Goal: Task Accomplishment & Management: Manage account settings

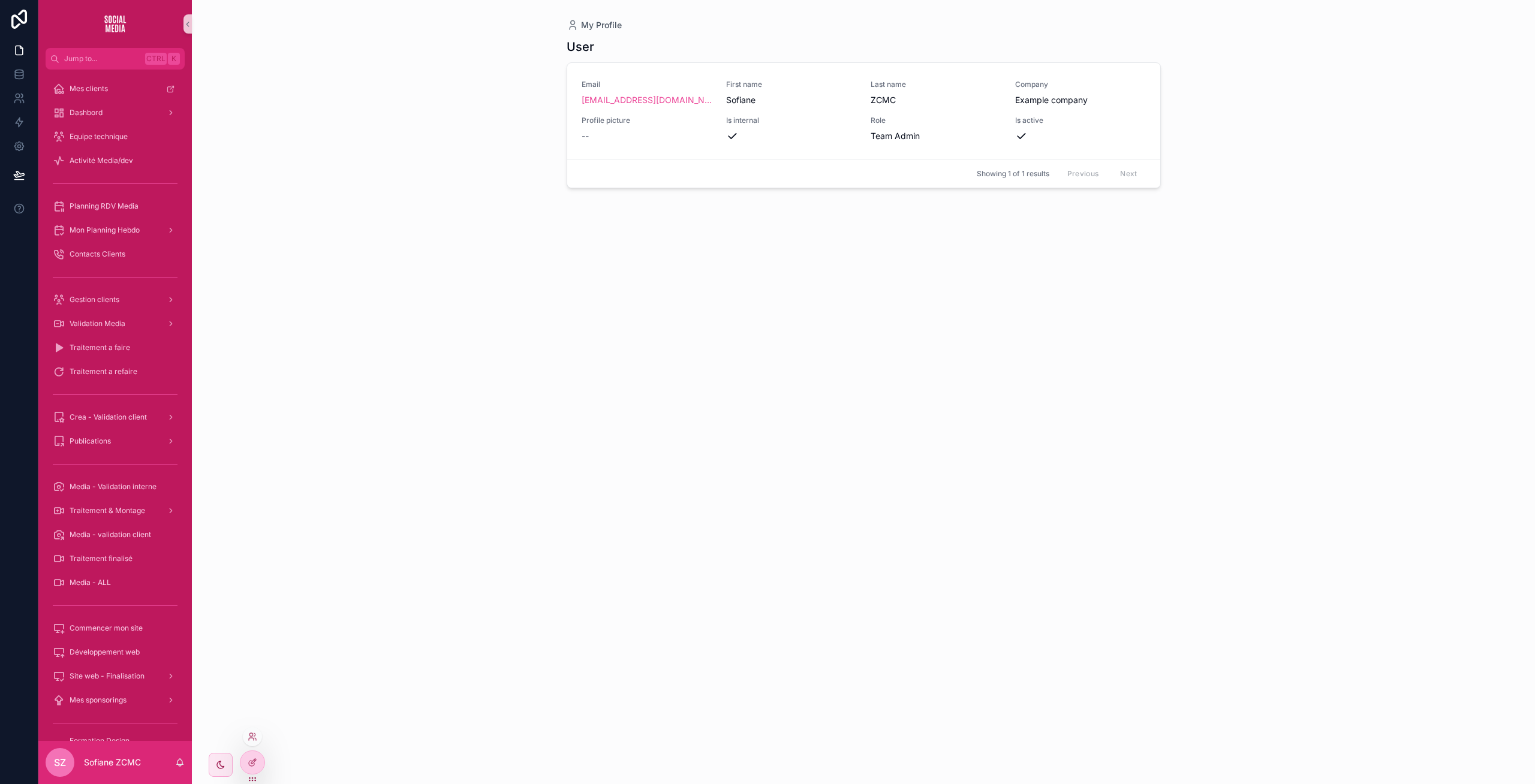
click at [251, 728] on div at bounding box center [252, 736] width 19 height 19
click at [251, 733] on icon at bounding box center [251, 734] width 3 height 3
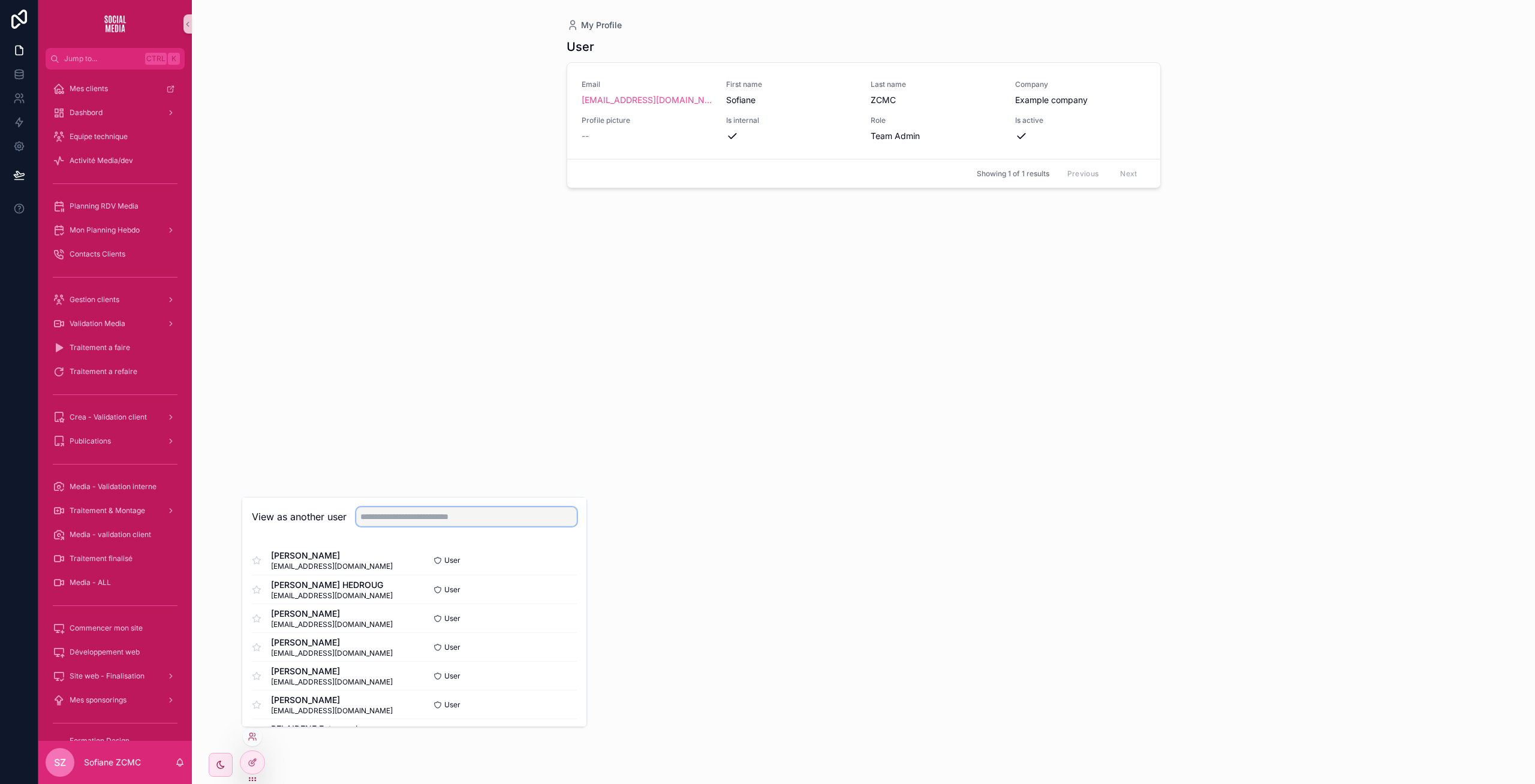
click at [430, 511] on input "text" at bounding box center [466, 516] width 221 height 19
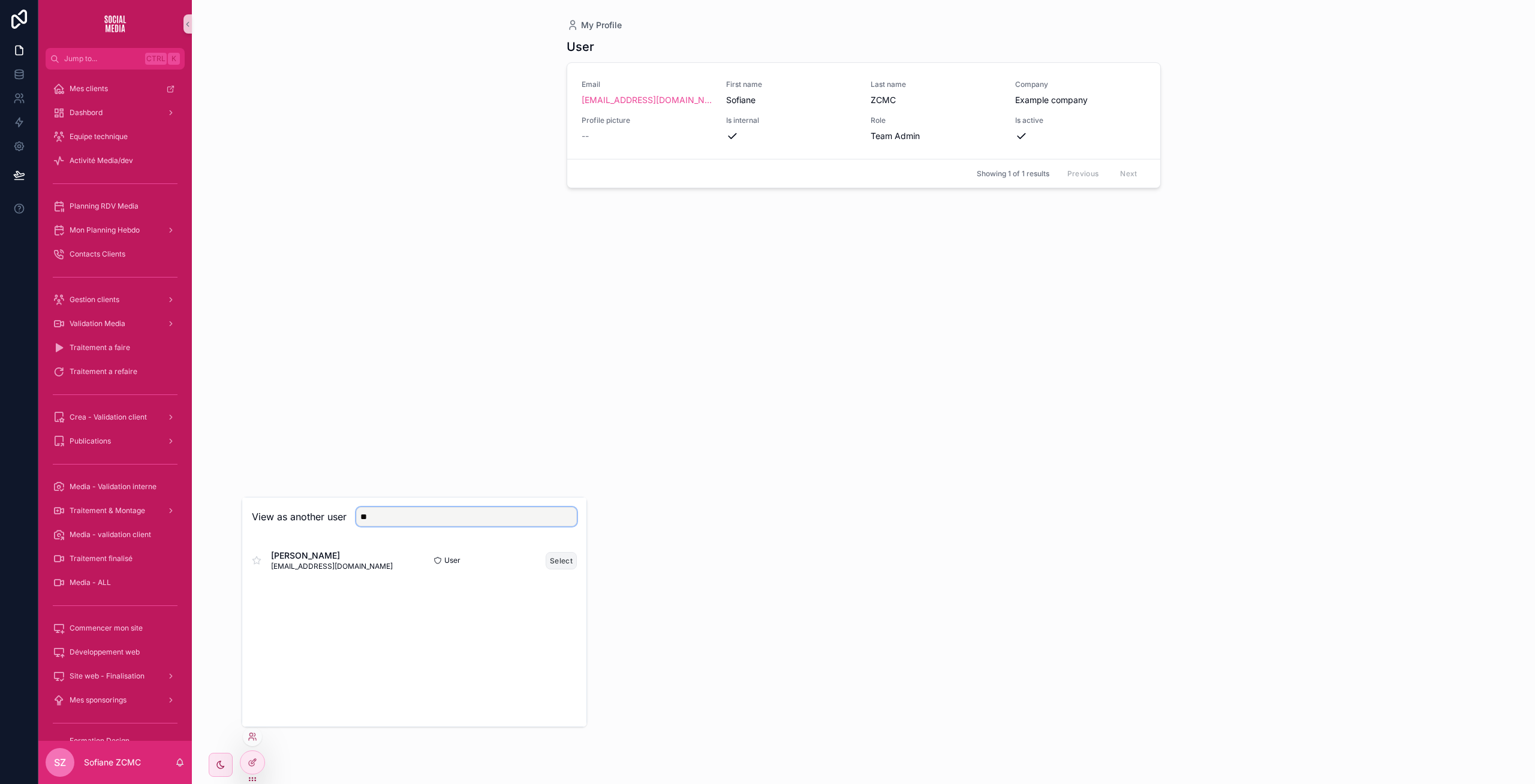
type input "**"
click at [562, 553] on button "Select" at bounding box center [561, 560] width 31 height 17
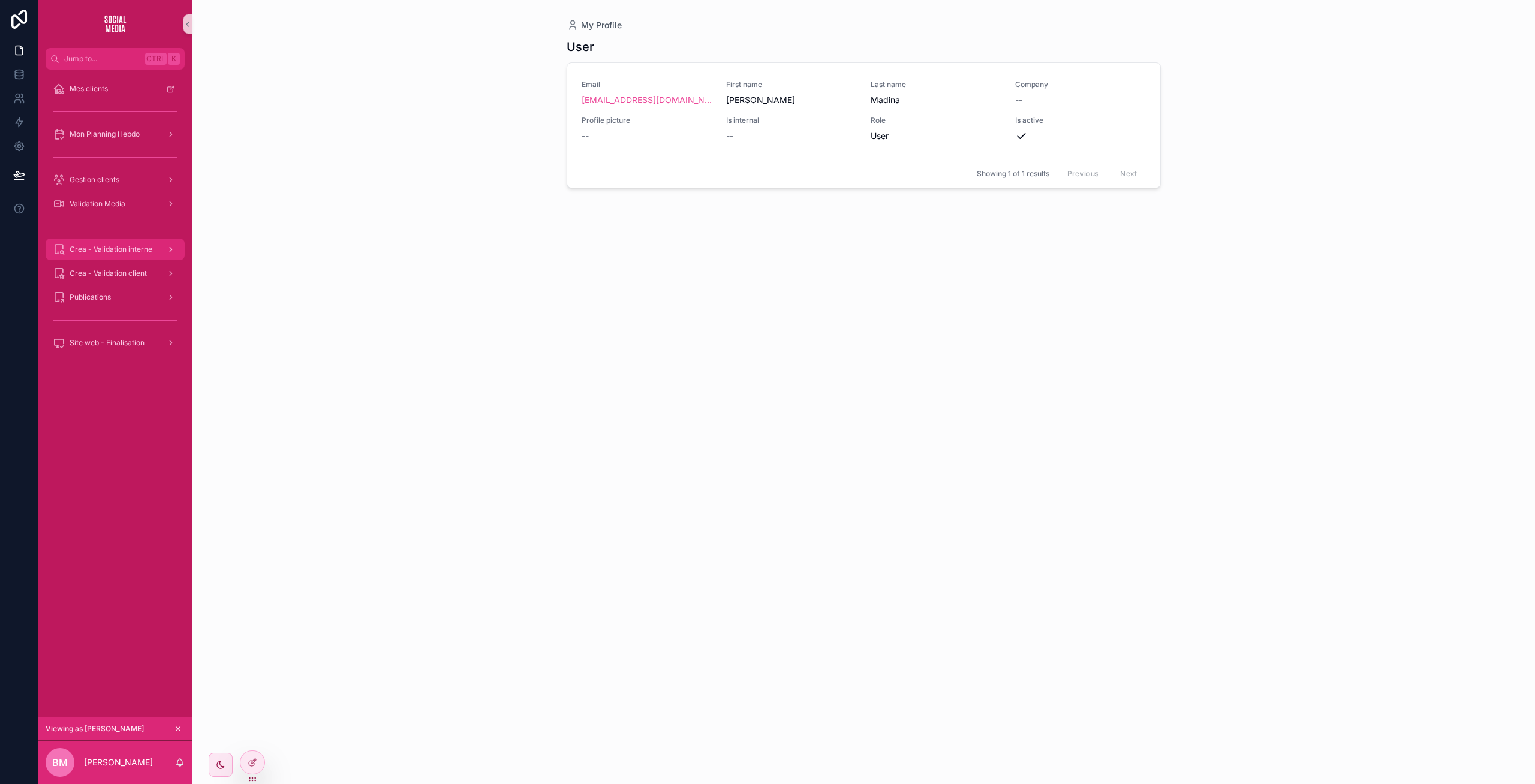
click at [143, 248] on span "Crea - Validation interne" at bounding box center [111, 249] width 83 height 9
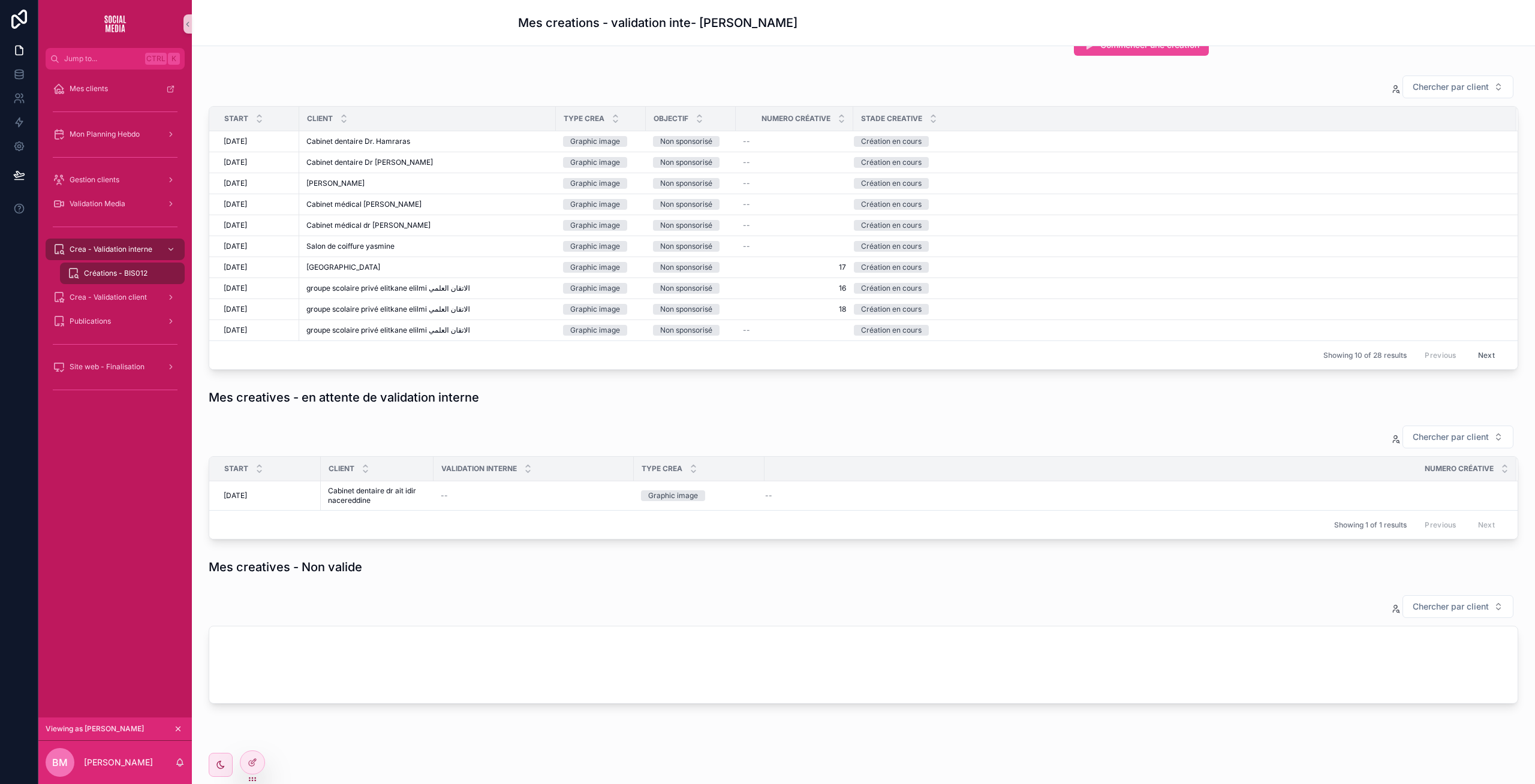
scroll to position [64, 0]
click at [399, 487] on span "Cabinet dentaire dr ait idir nacereddine" at bounding box center [377, 494] width 98 height 19
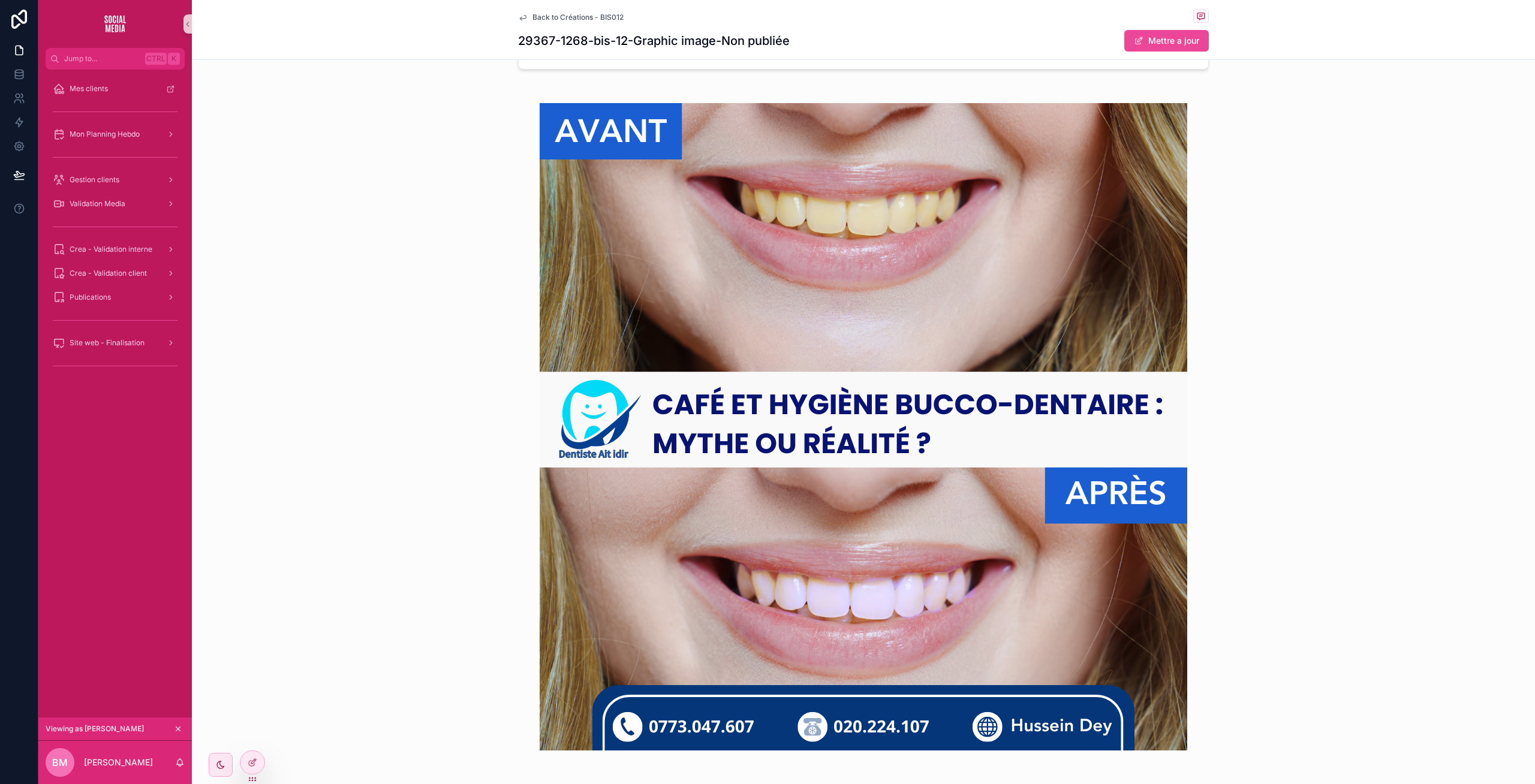
scroll to position [413, 0]
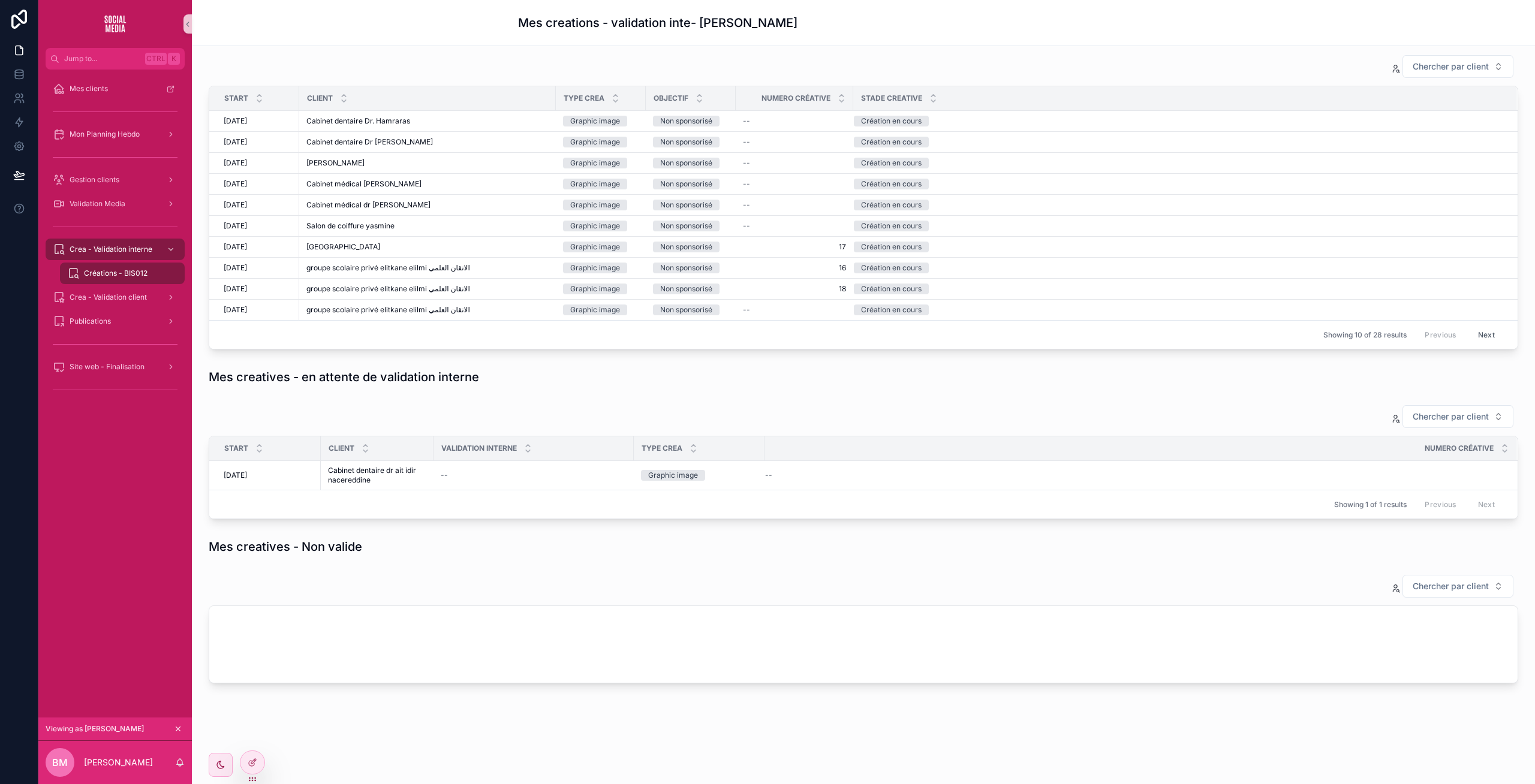
scroll to position [83, 0]
click at [252, 735] on icon at bounding box center [251, 734] width 3 height 3
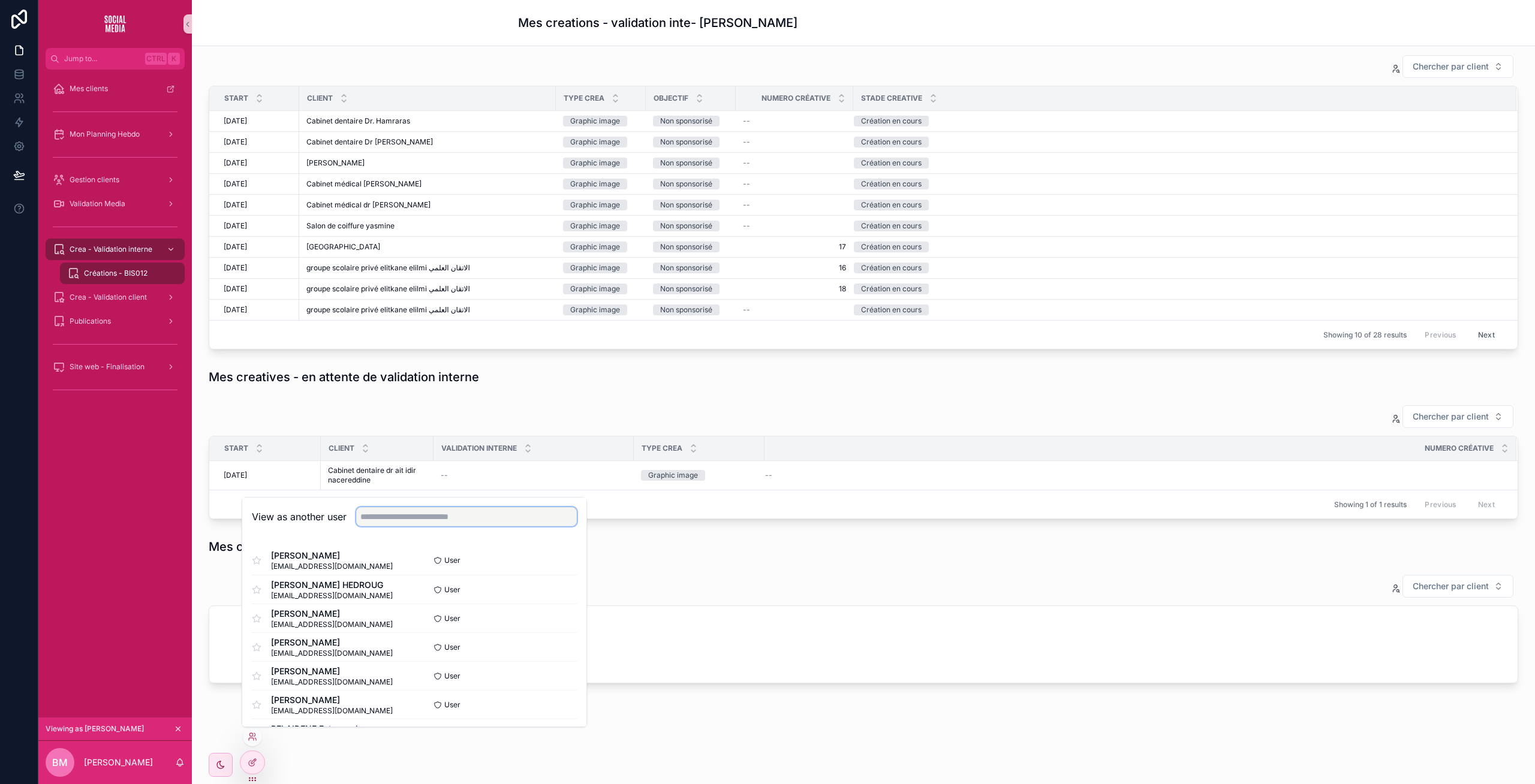
click at [399, 518] on input "text" at bounding box center [466, 516] width 221 height 19
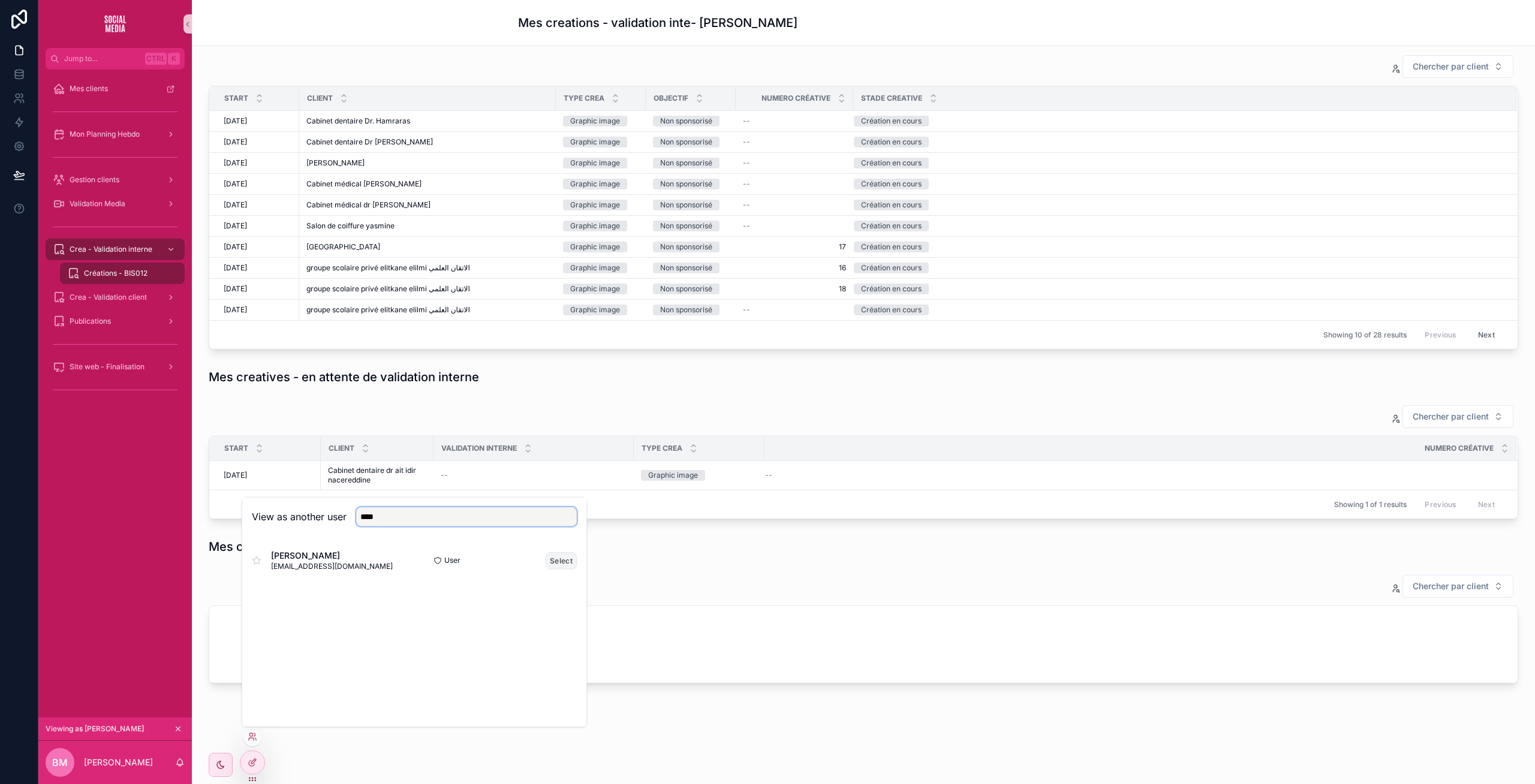
type input "****"
click at [564, 556] on button "Select" at bounding box center [561, 560] width 31 height 17
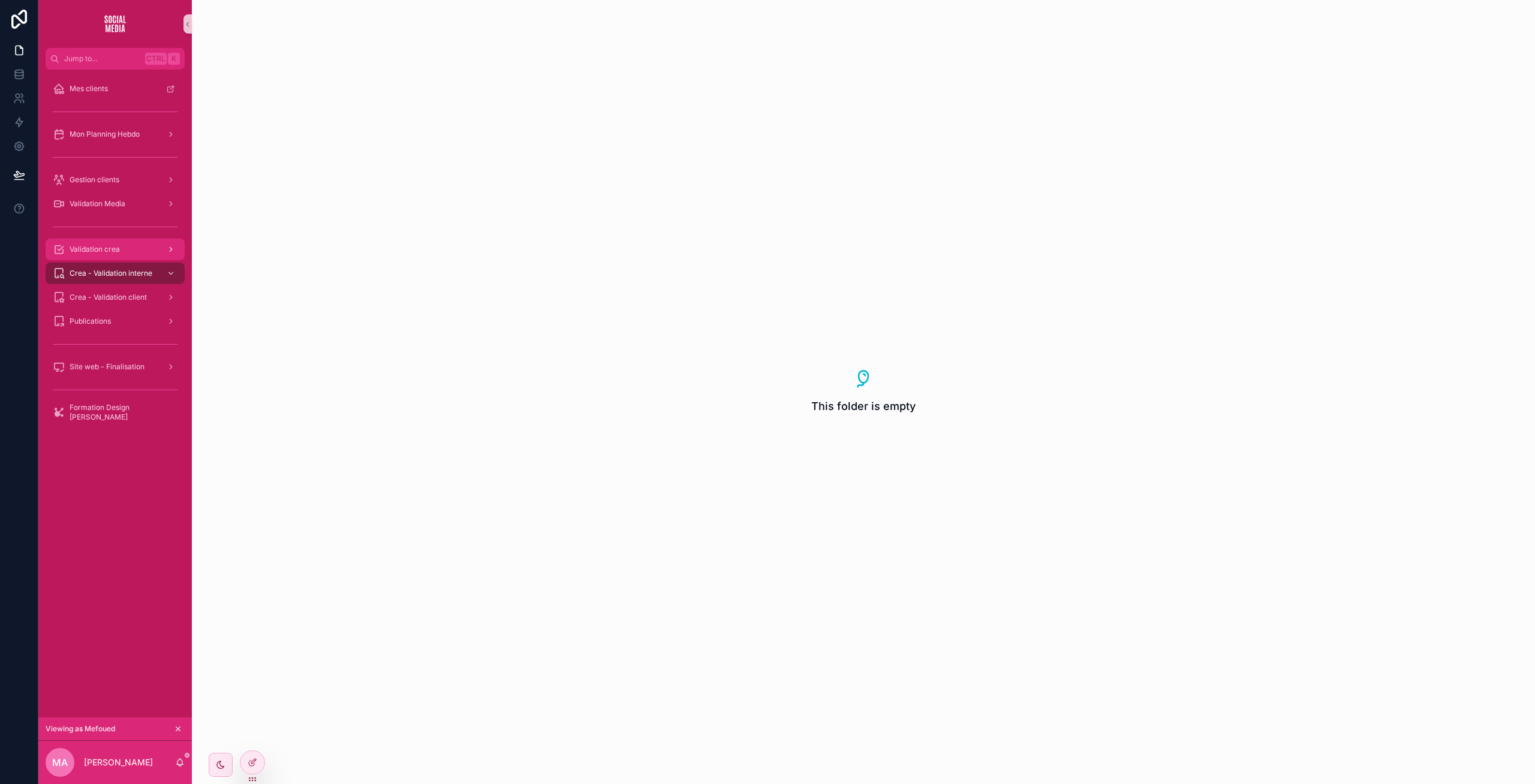
click at [120, 249] on div "Validation crea" at bounding box center [115, 249] width 125 height 19
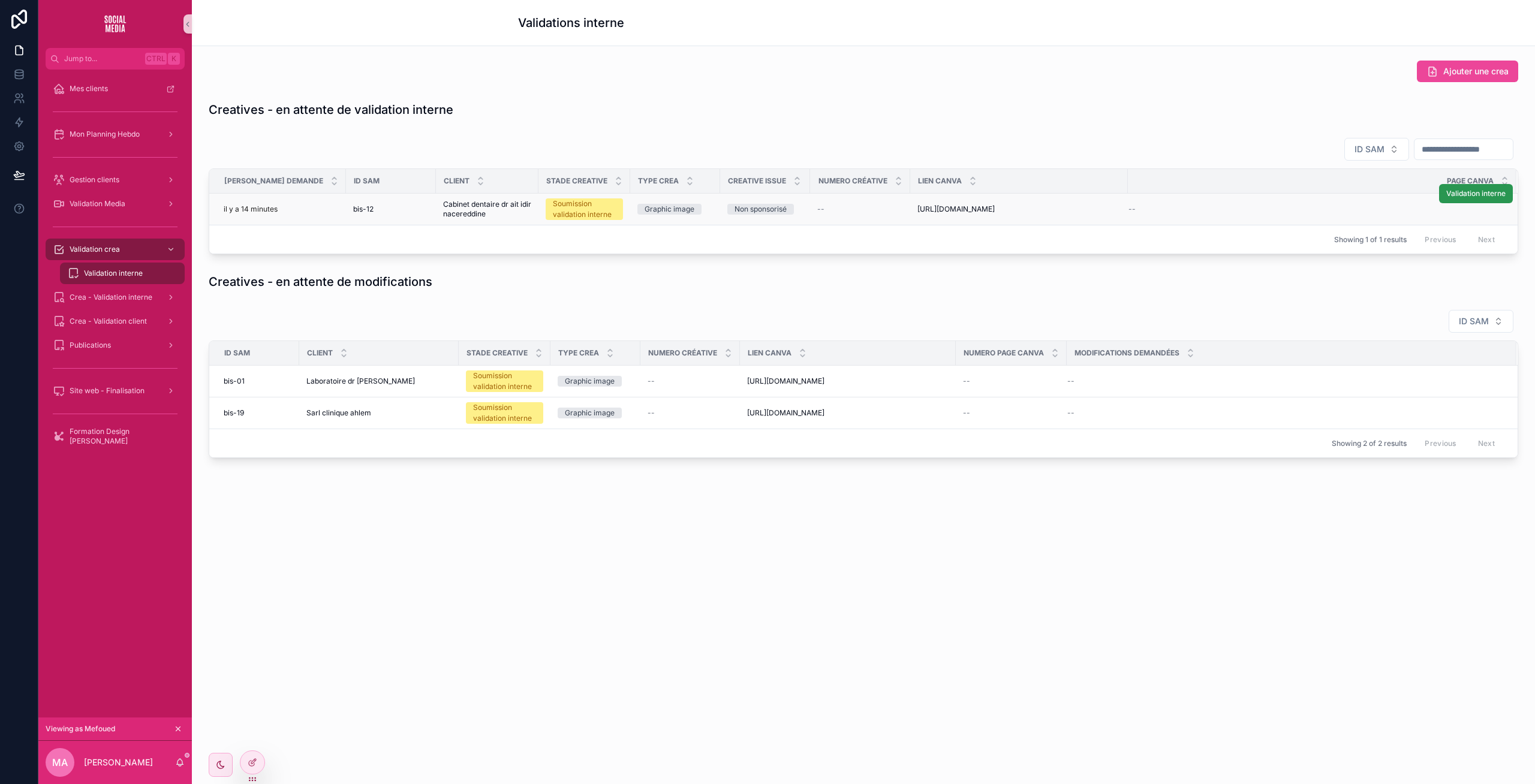
click at [1483, 193] on span "Validation interne" at bounding box center [1475, 193] width 59 height 9
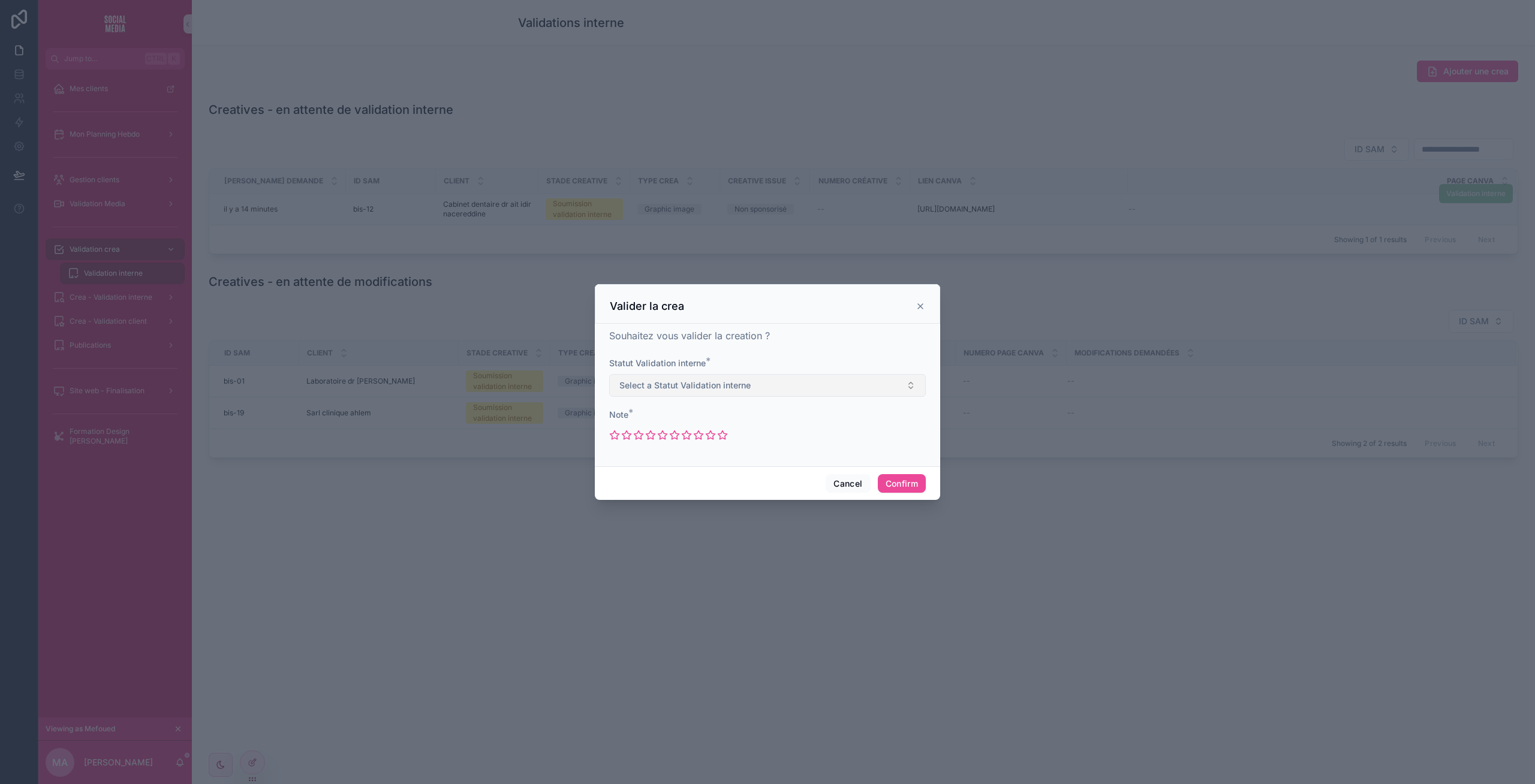
click at [722, 377] on button "Select a Statut Validation interne" at bounding box center [767, 385] width 317 height 23
click at [665, 447] on span "Non Validé" at bounding box center [642, 451] width 50 height 11
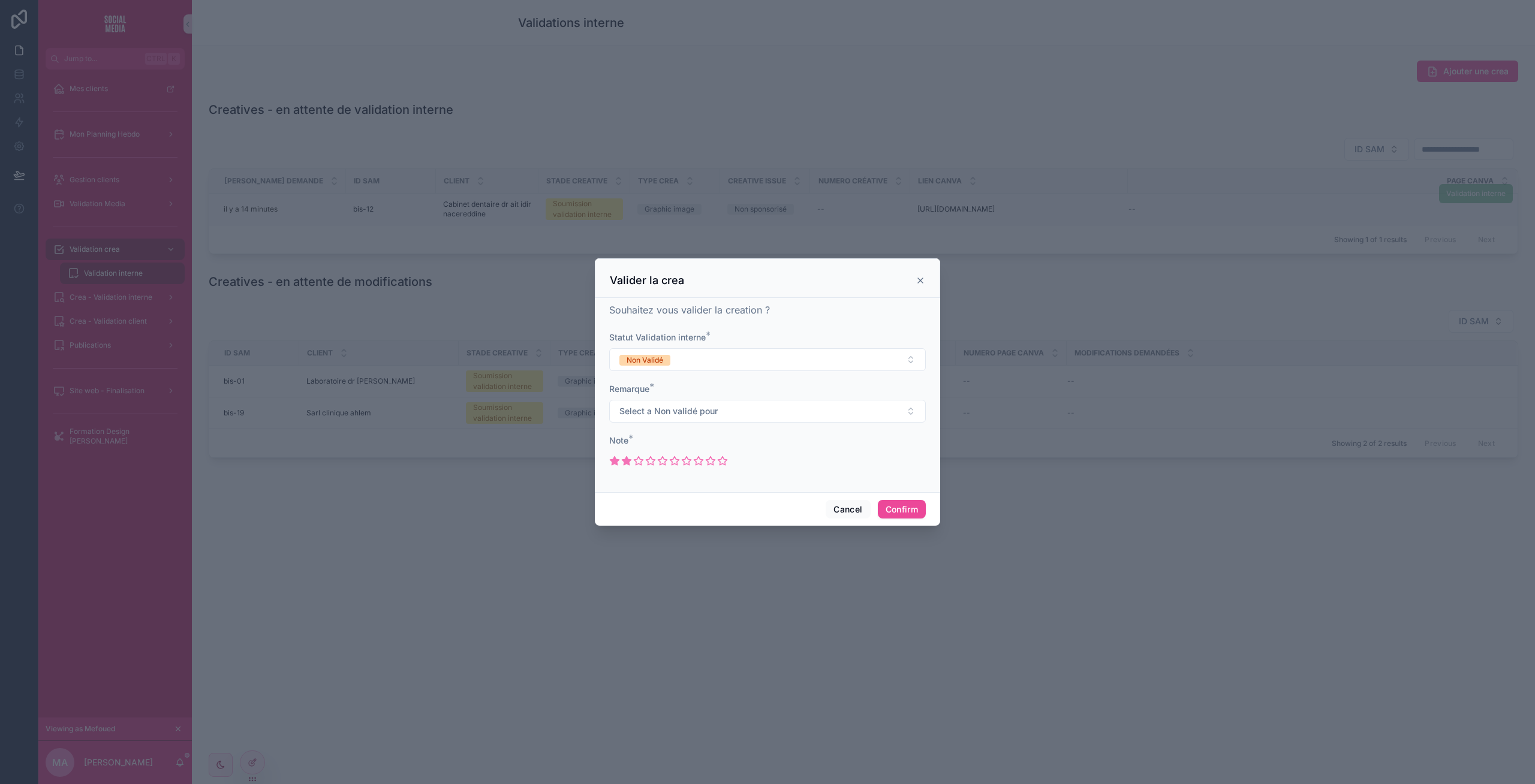
click at [622, 462] on icon at bounding box center [626, 461] width 11 height 11
click at [892, 509] on button "Confirm" at bounding box center [902, 509] width 48 height 19
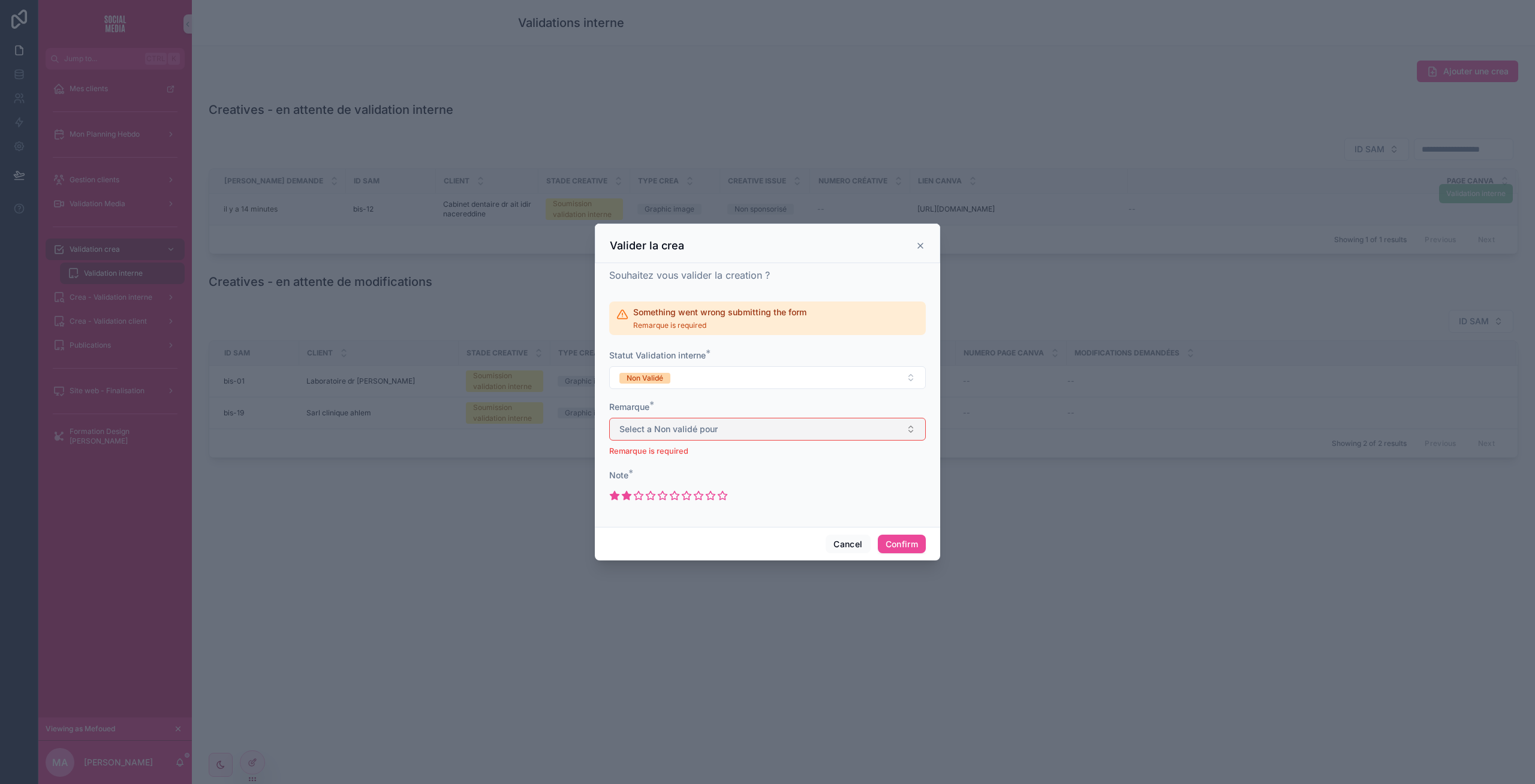
click at [667, 426] on span "Select a Non validé pour" at bounding box center [669, 429] width 98 height 12
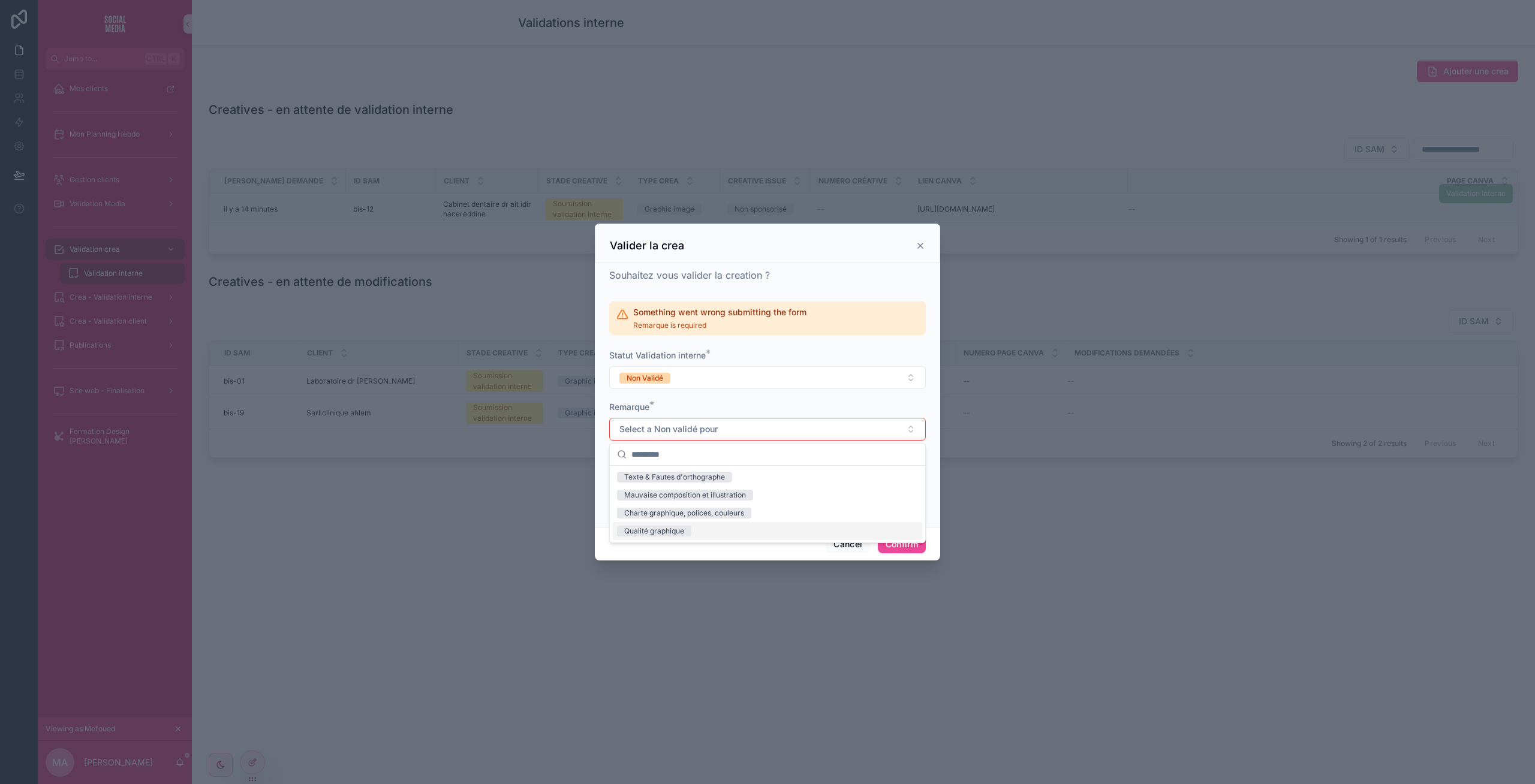
click at [652, 528] on div "Qualité graphique" at bounding box center [654, 531] width 60 height 11
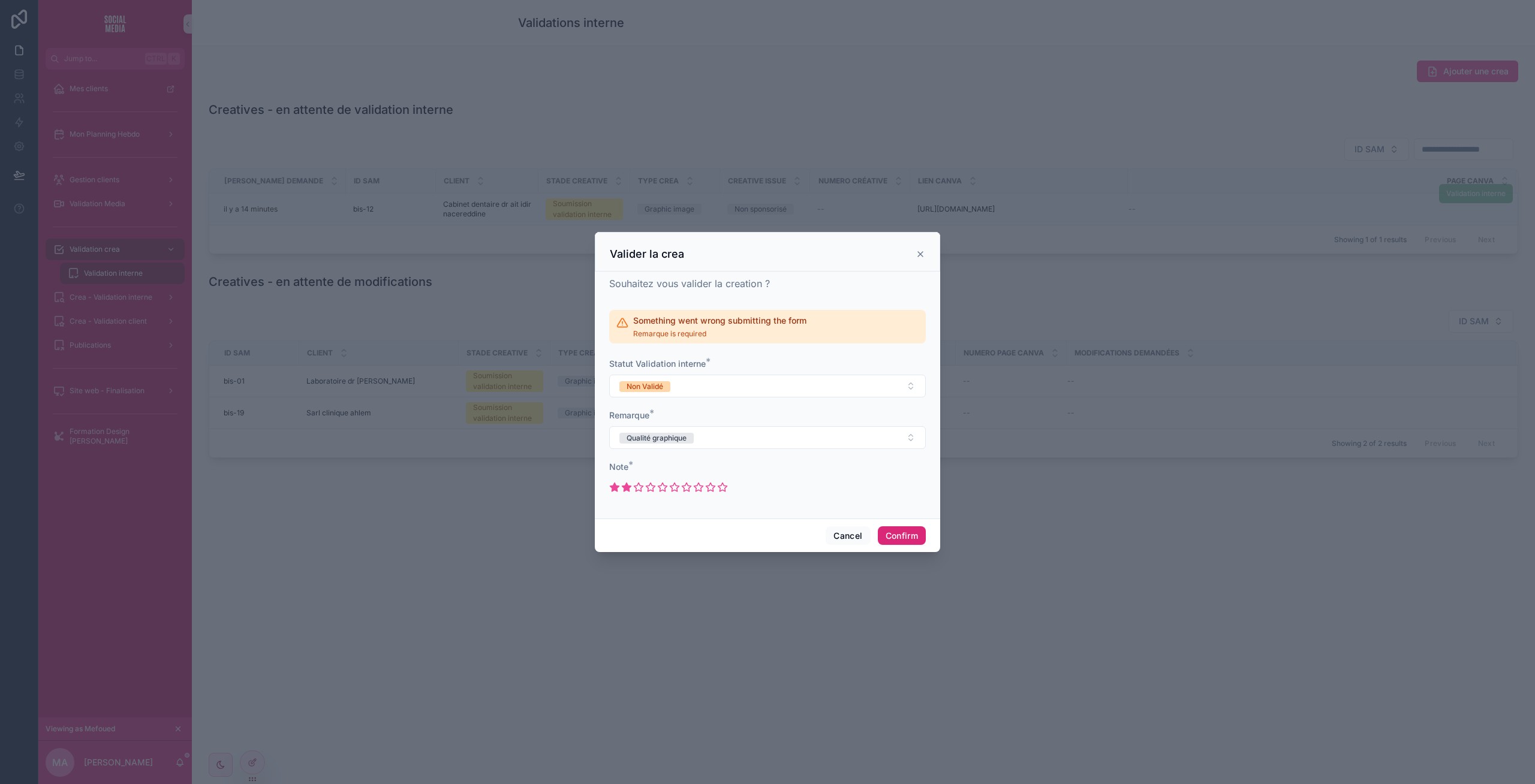
click at [907, 536] on button "Confirm" at bounding box center [902, 536] width 48 height 19
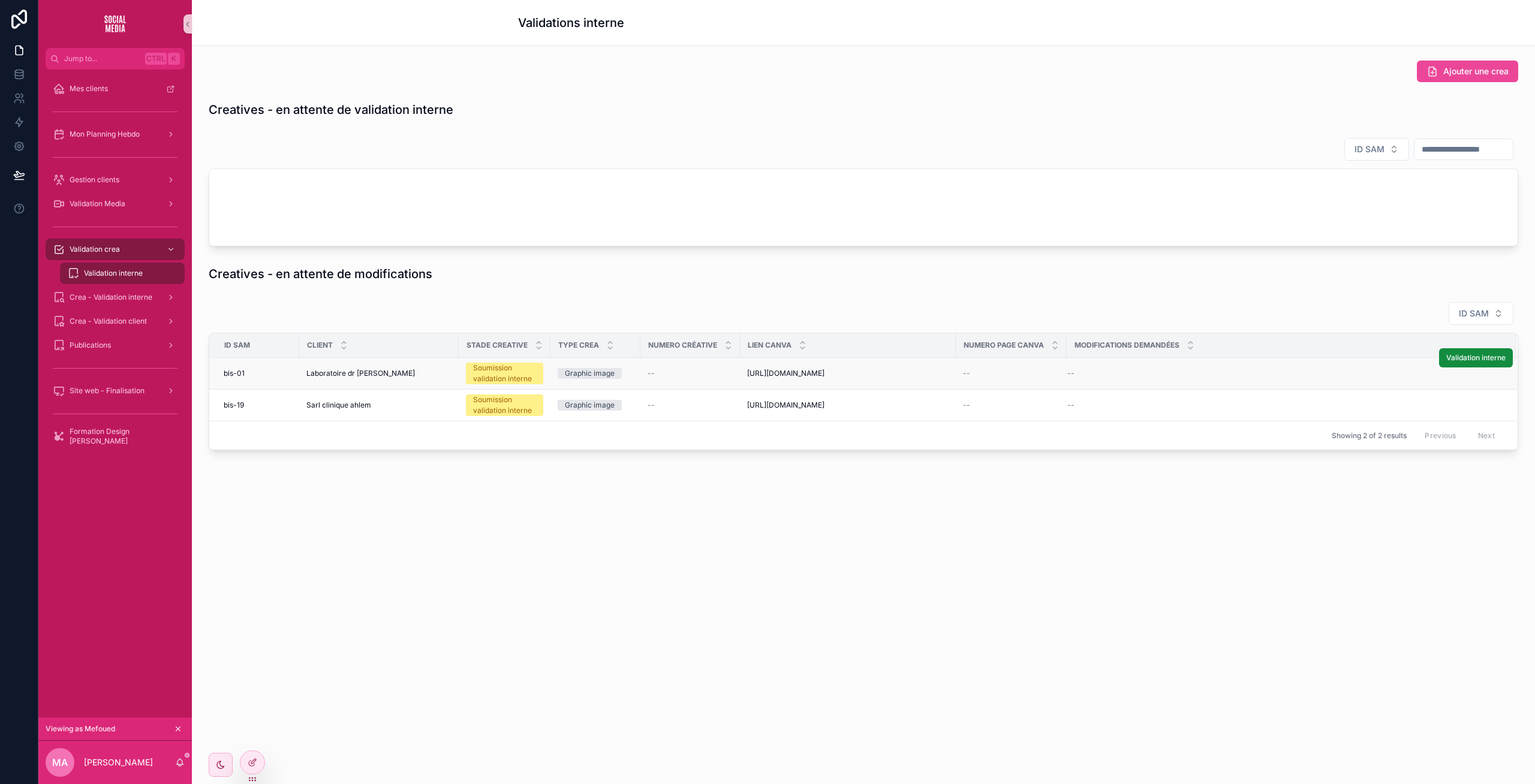
click at [577, 379] on div "Graphic image" at bounding box center [589, 373] width 50 height 11
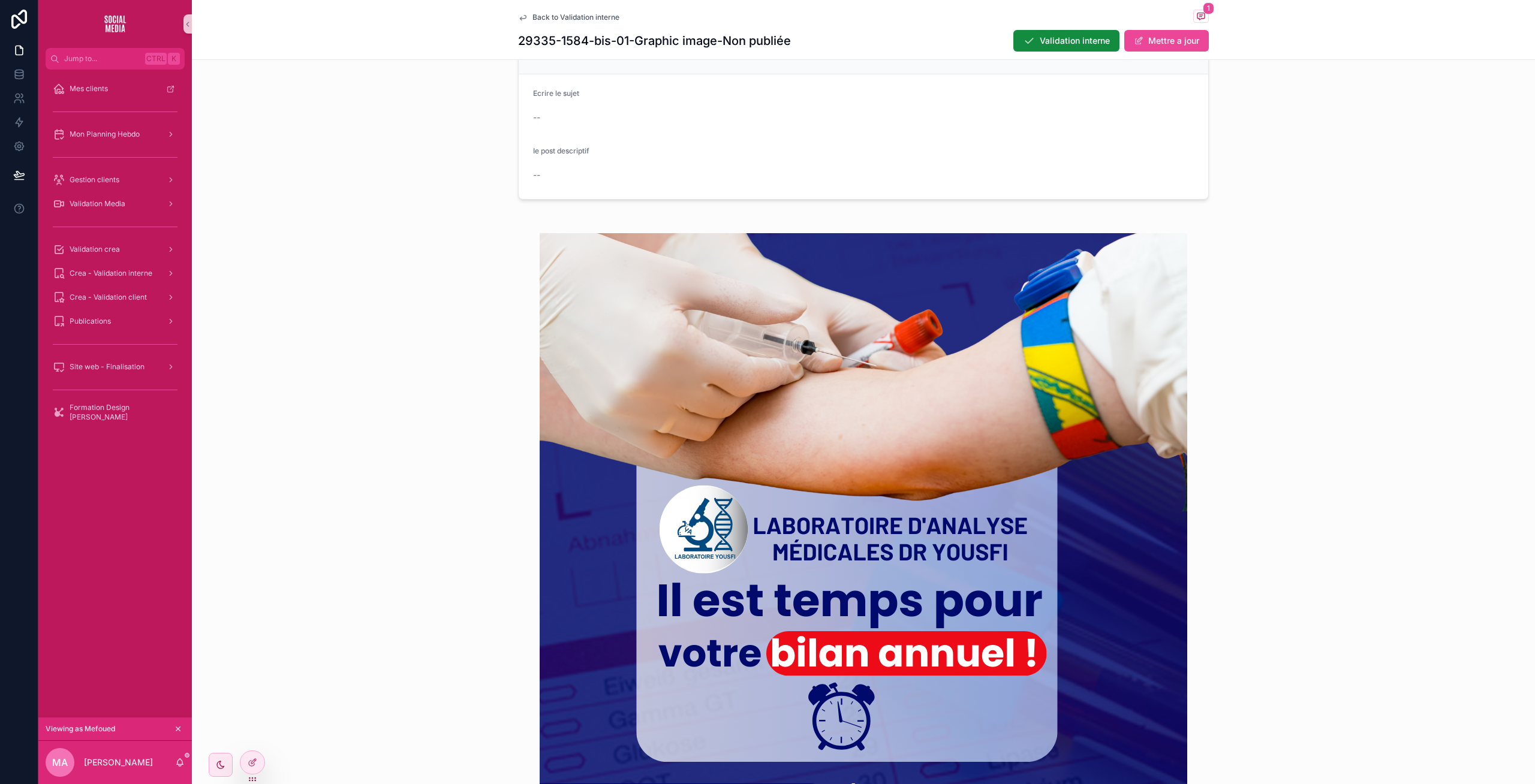
scroll to position [287, 0]
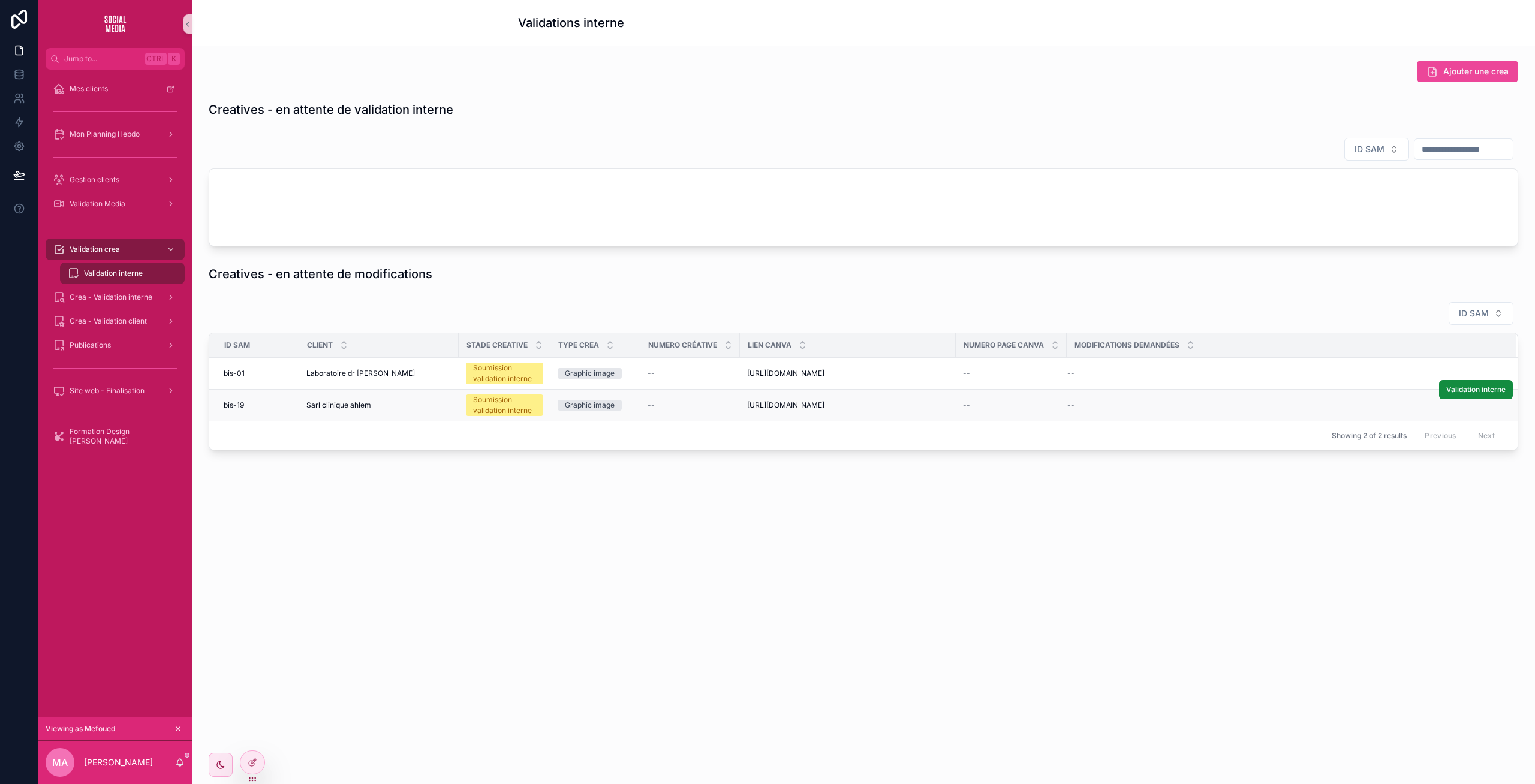
click at [572, 410] on div "Graphic image" at bounding box center [589, 405] width 50 height 11
